Goal: Transaction & Acquisition: Purchase product/service

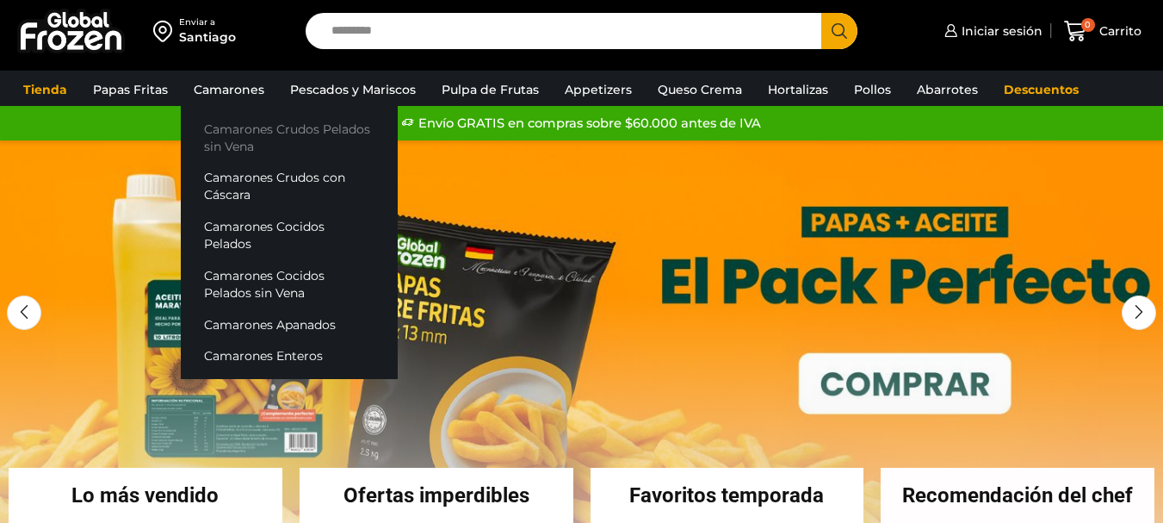
click at [248, 138] on link "Camarones Crudos Pelados sin Vena" at bounding box center [289, 137] width 217 height 49
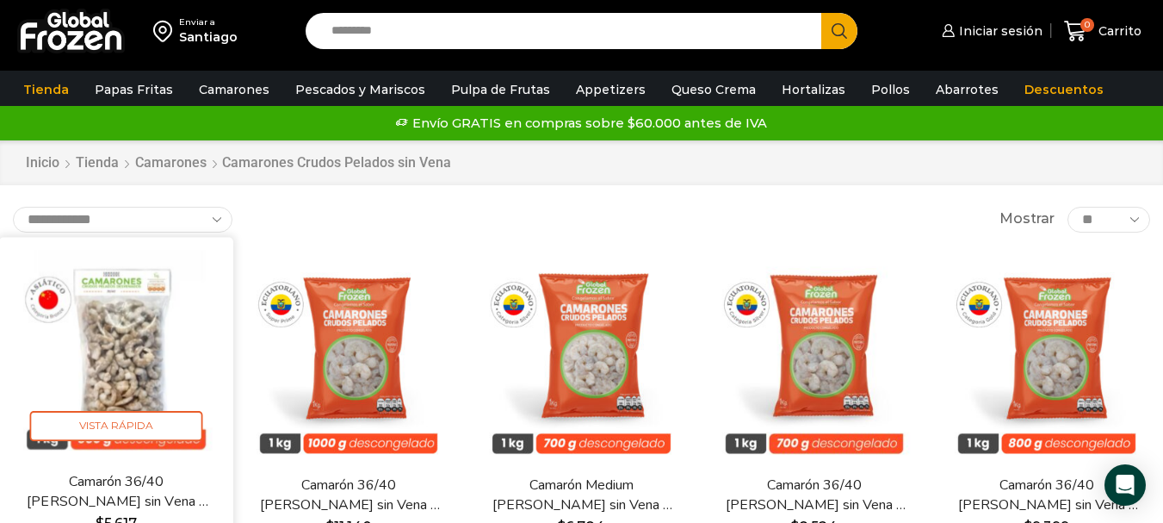
click at [132, 333] on img at bounding box center [116, 354] width 208 height 208
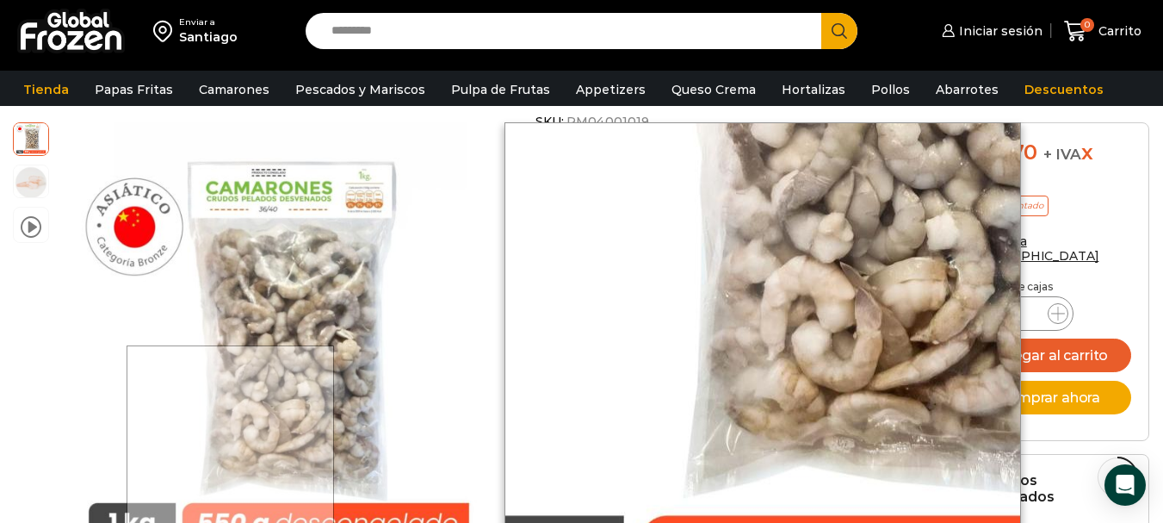
scroll to position [517, 0]
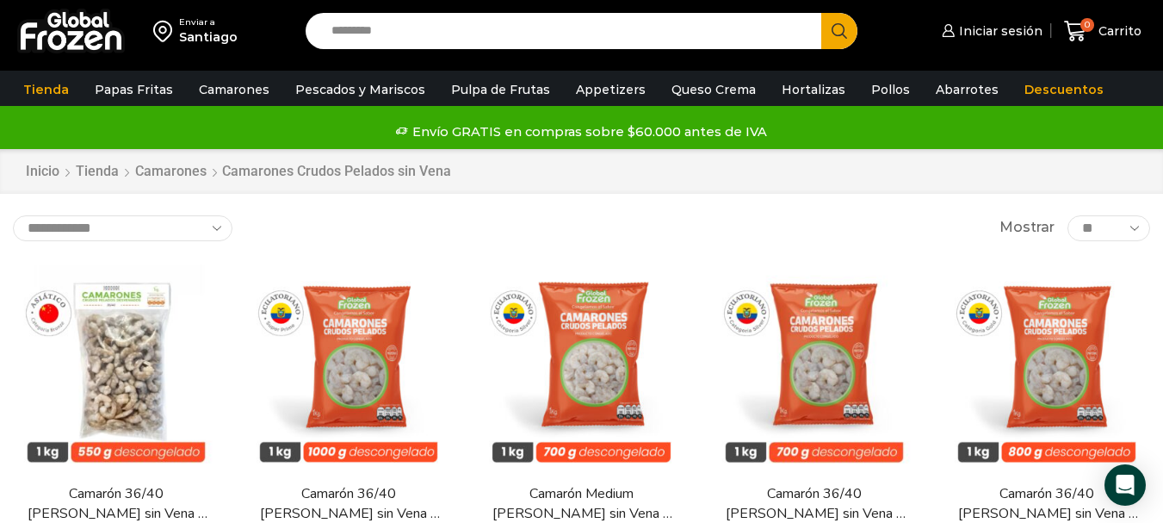
scroll to position [86, 0]
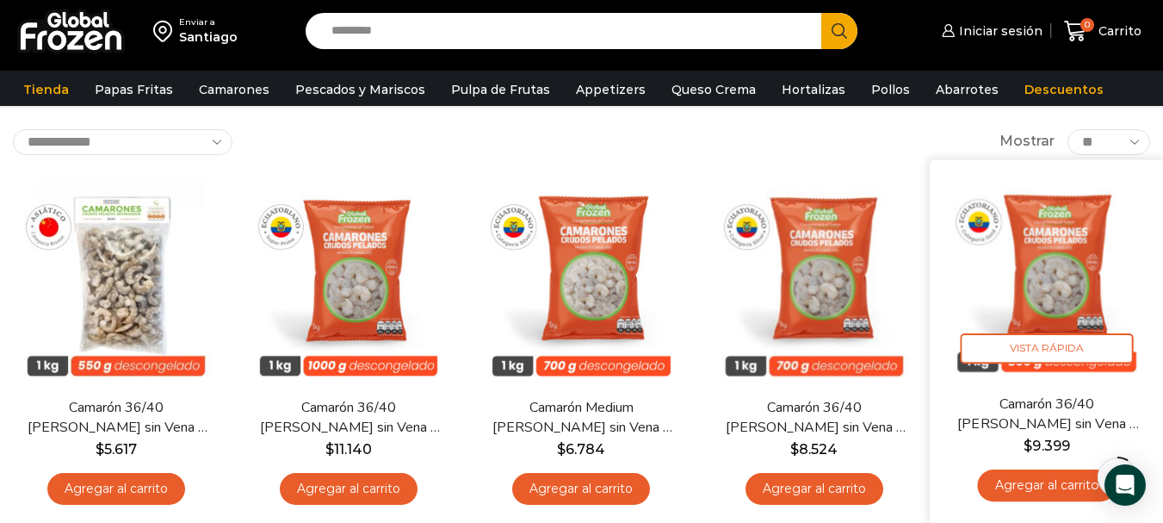
click at [1063, 258] on img at bounding box center [1047, 276] width 208 height 208
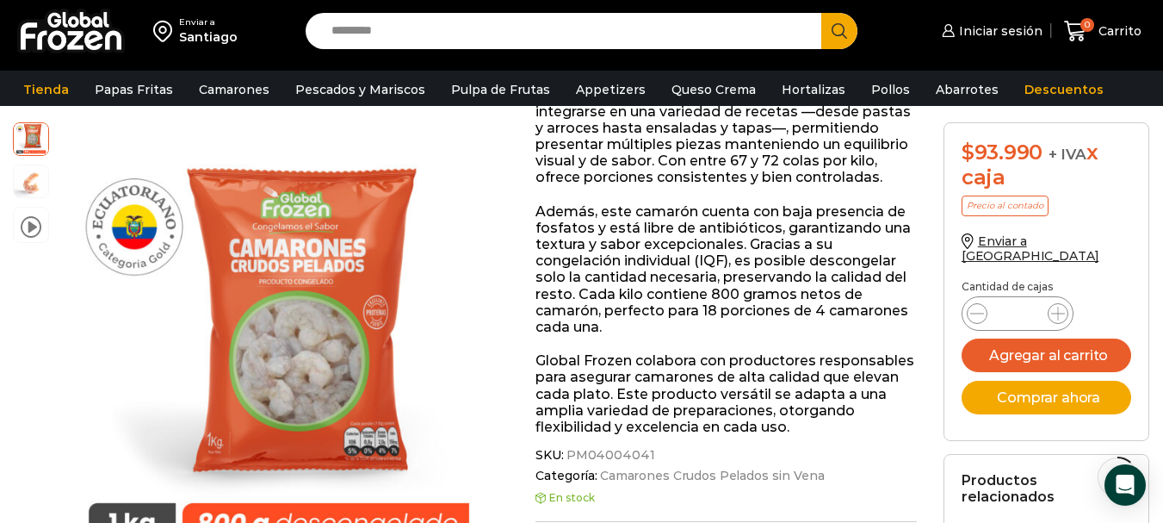
scroll to position [259, 0]
